Goal: Information Seeking & Learning: Learn about a topic

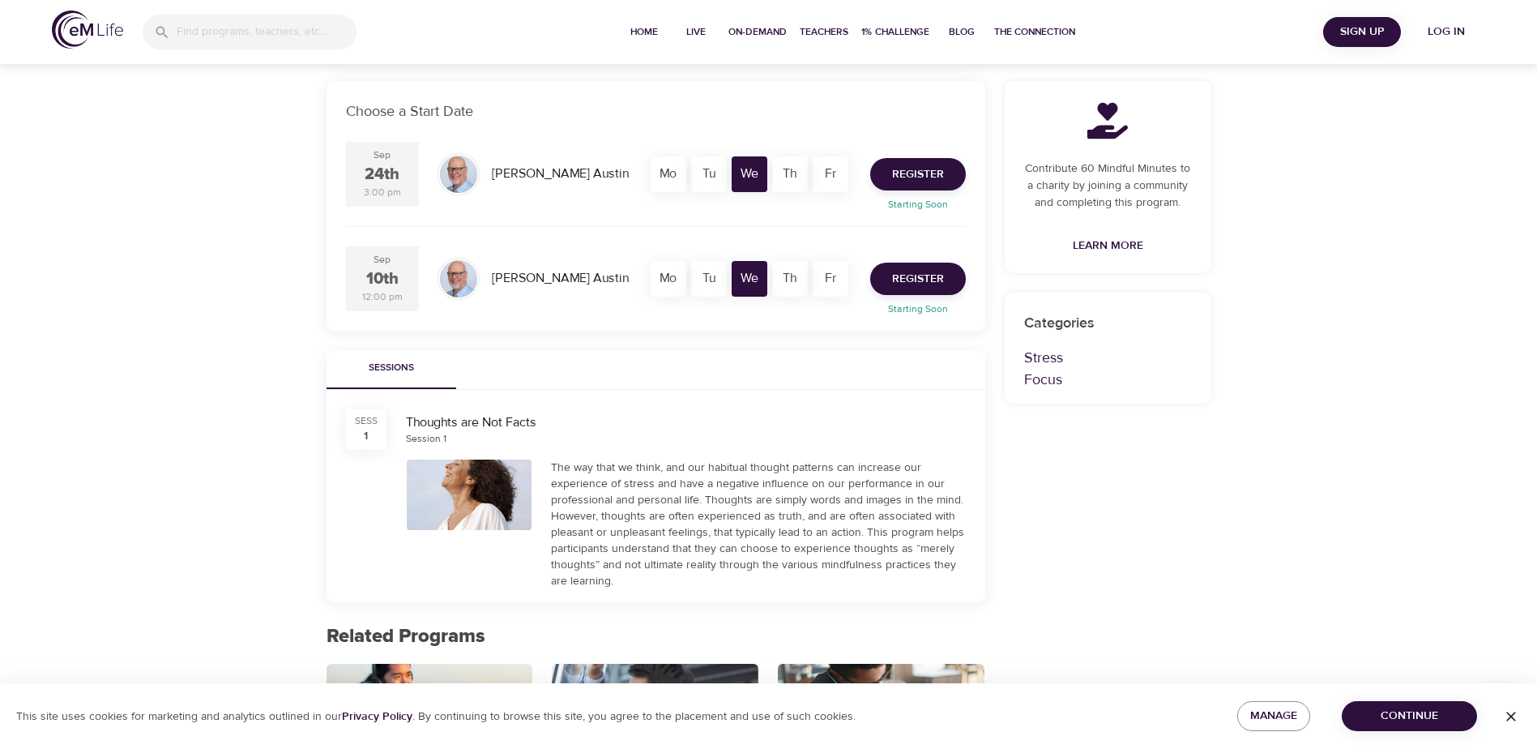
scroll to position [324, 0]
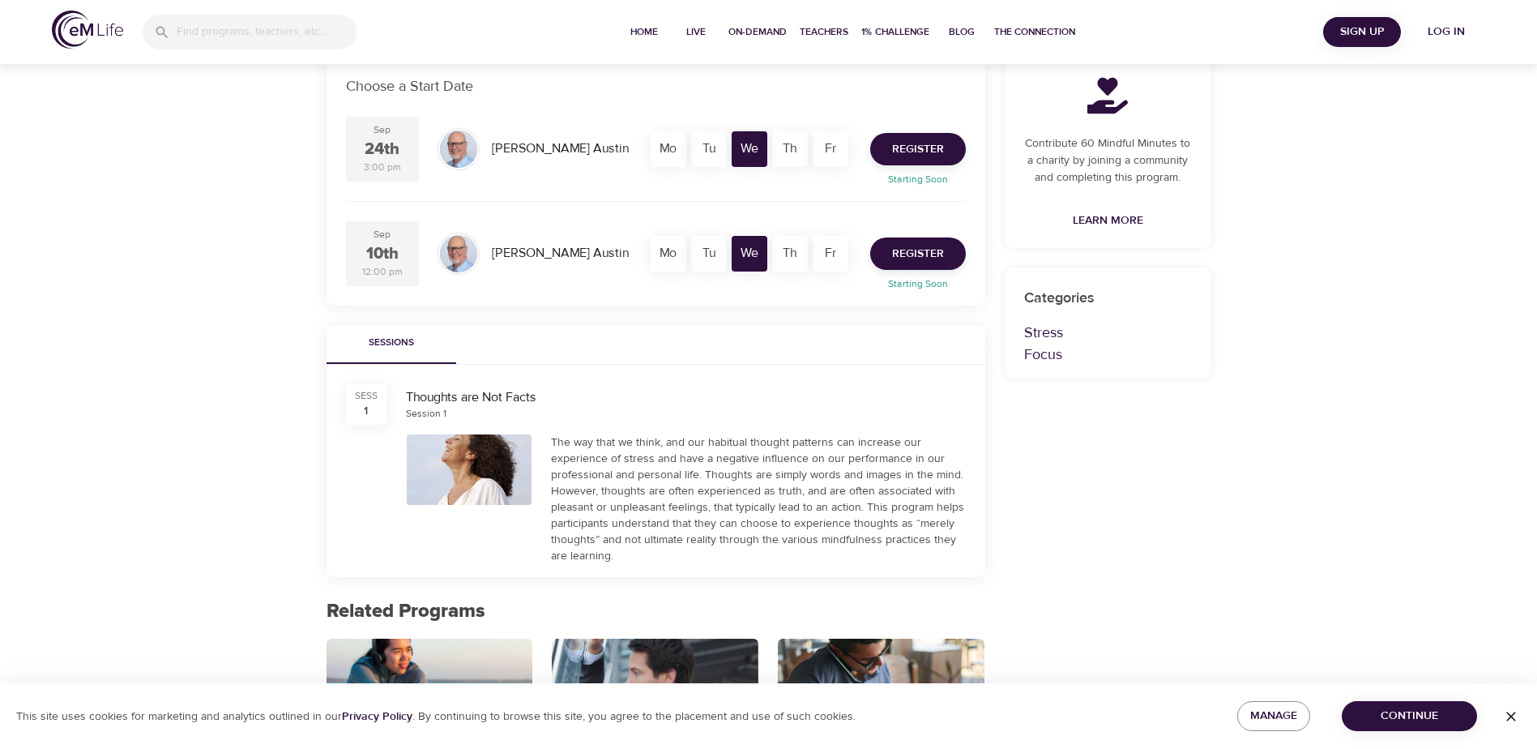
click at [439, 411] on div "Session 1" at bounding box center [426, 414] width 41 height 14
click at [584, 474] on div "The way that we think, and our habitual thought patterns can increase our exper…" at bounding box center [758, 499] width 415 height 130
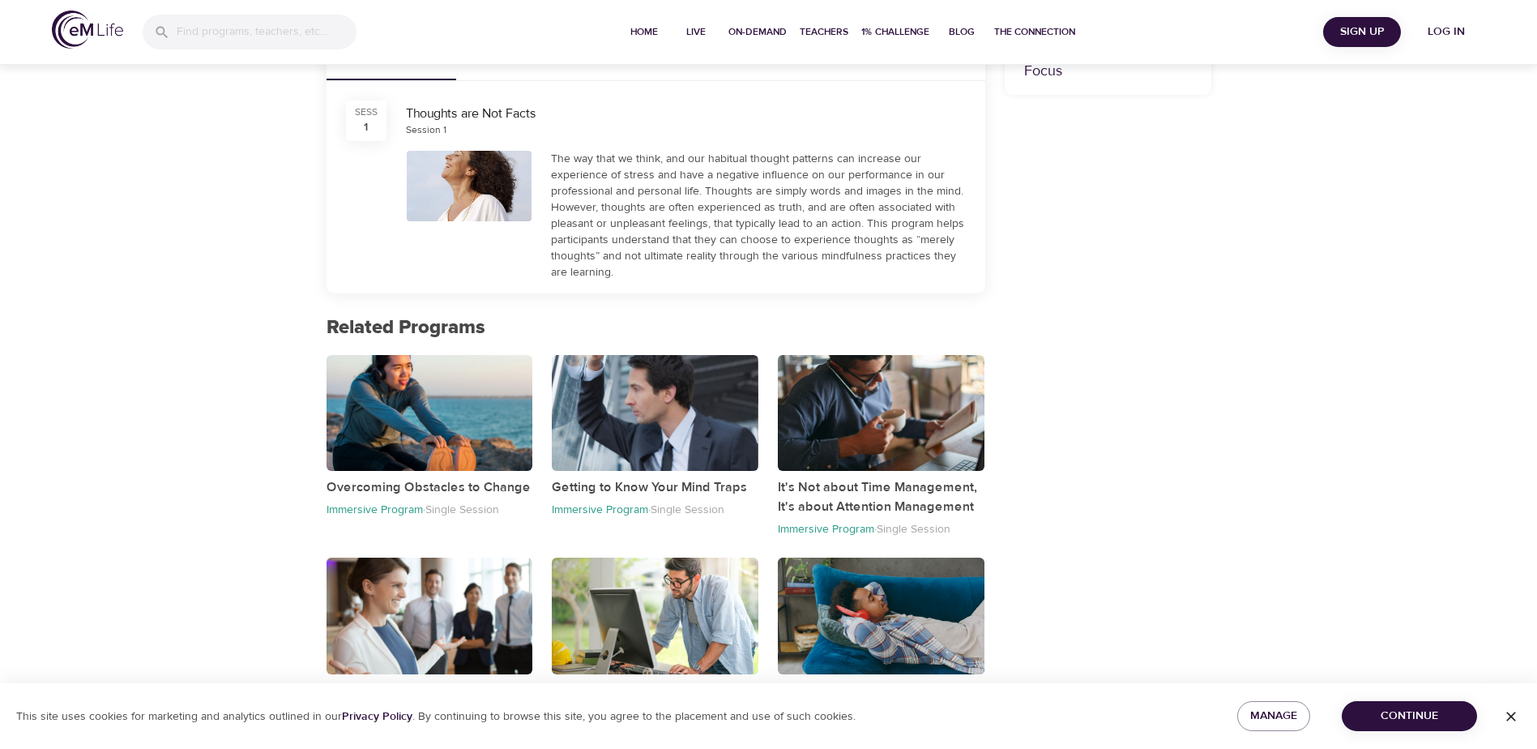
scroll to position [630, 0]
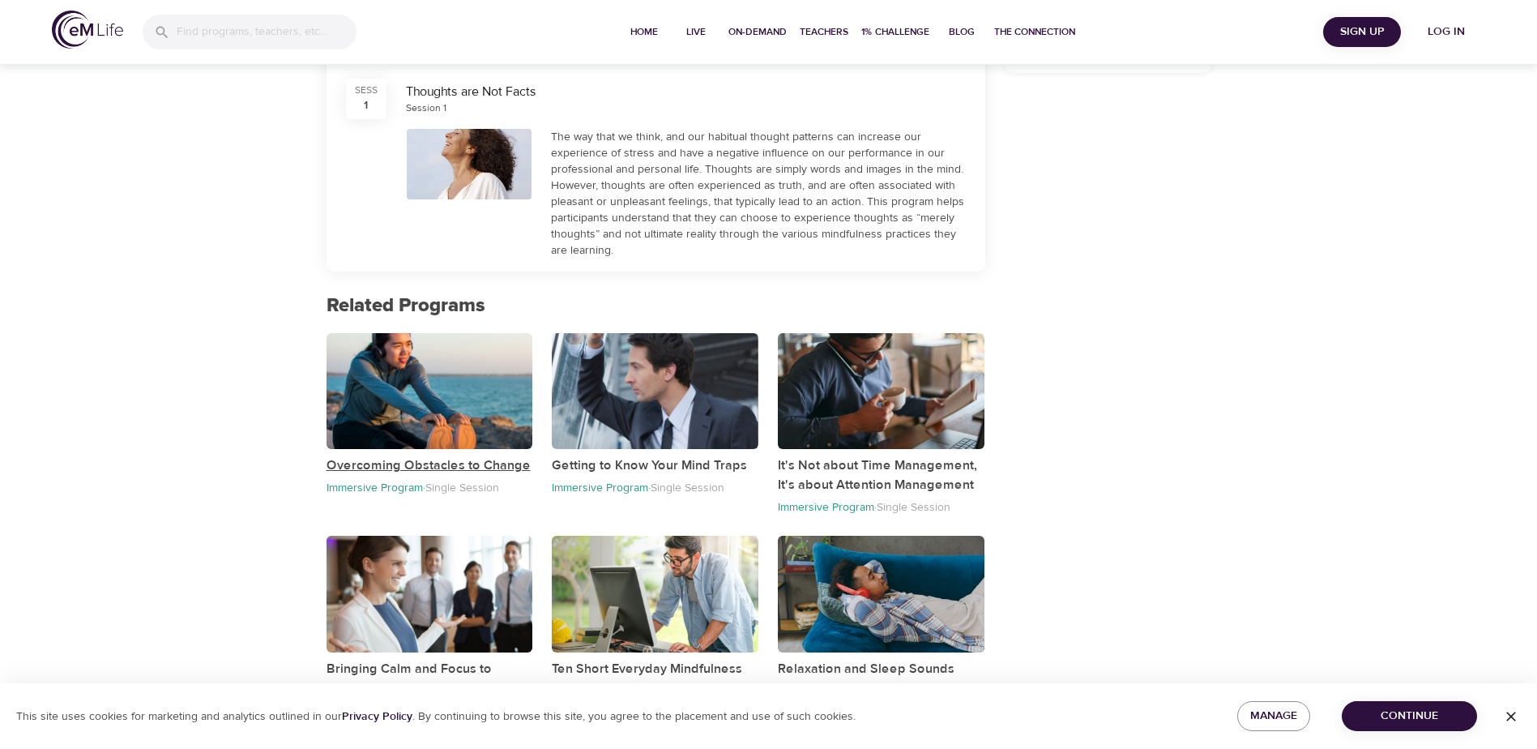
click at [443, 462] on p "Overcoming Obstacles to Change" at bounding box center [430, 464] width 207 height 19
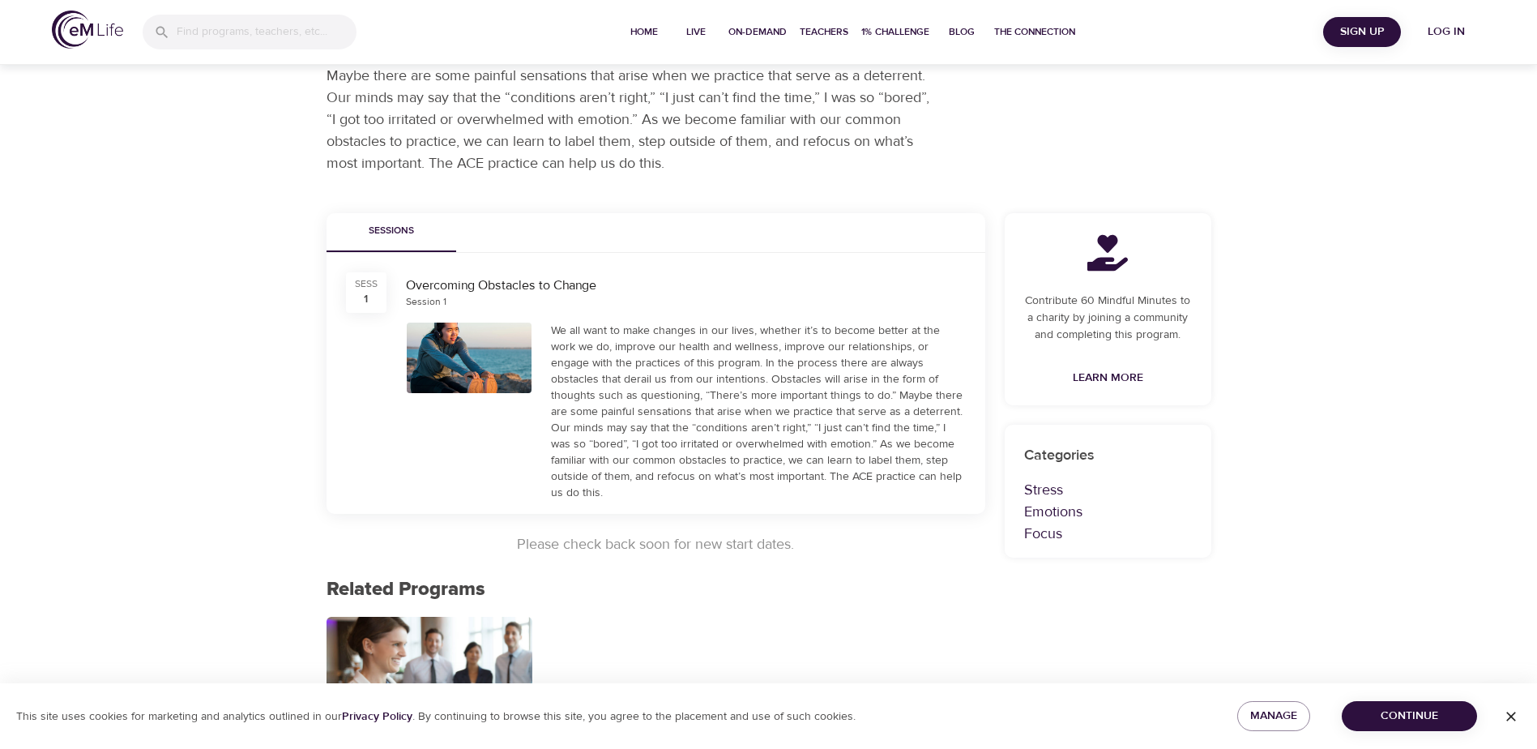
scroll to position [32, 0]
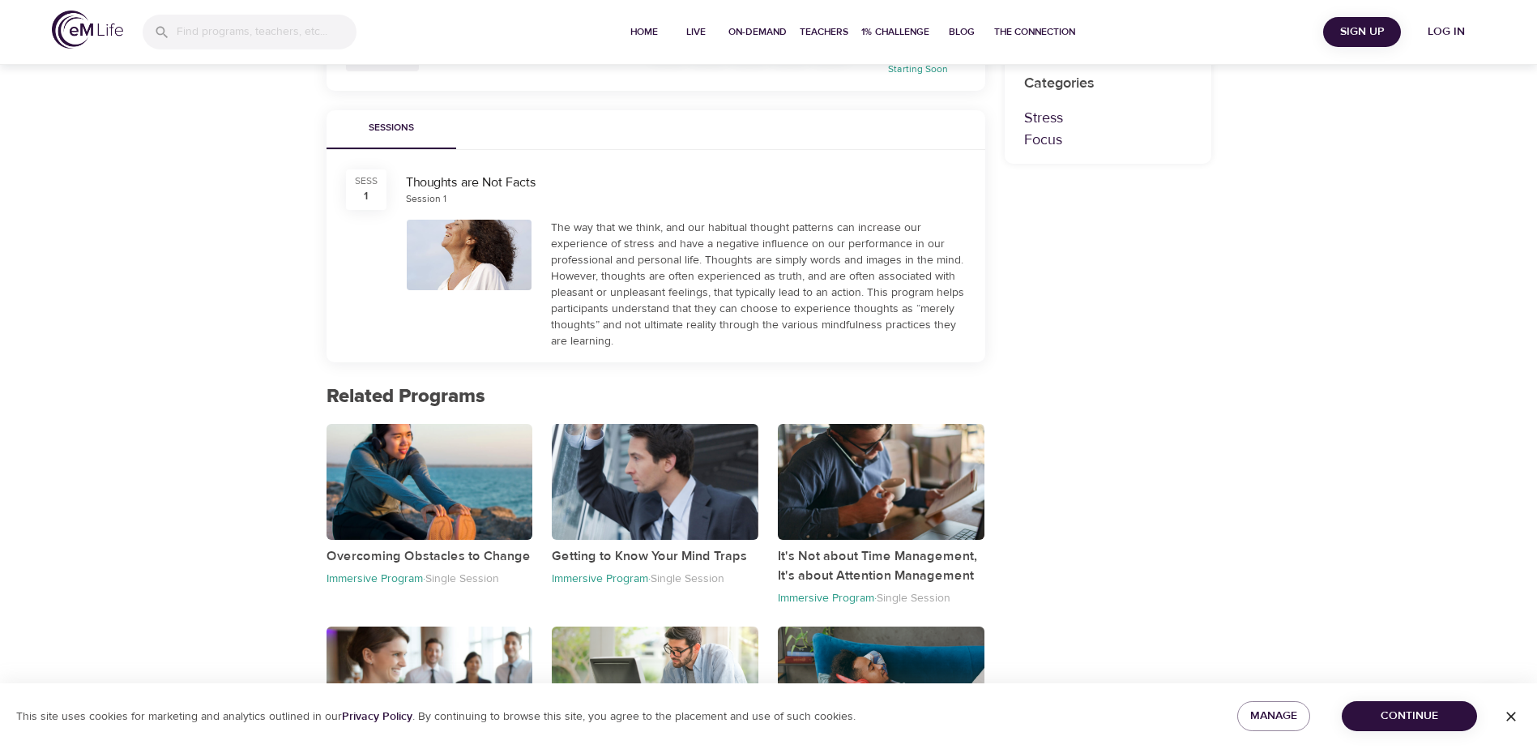
scroll to position [630, 0]
